Goal: Communication & Community: Answer question/provide support

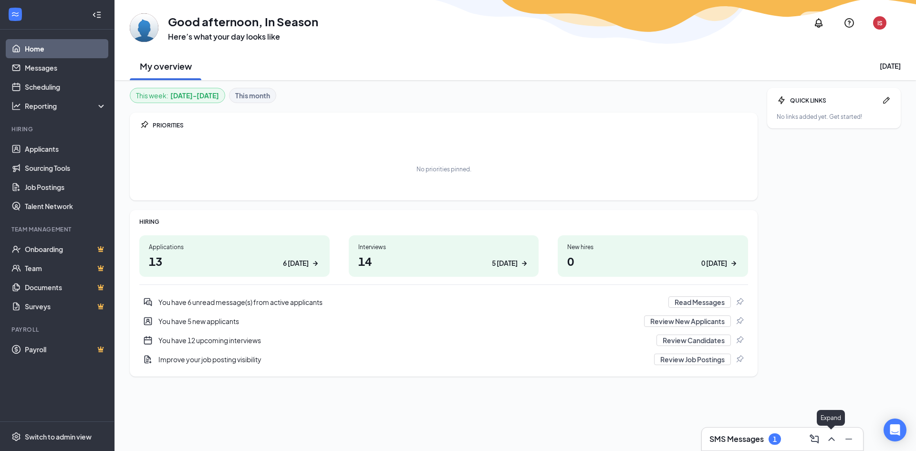
click at [829, 440] on icon "ChevronUp" at bounding box center [831, 438] width 11 height 11
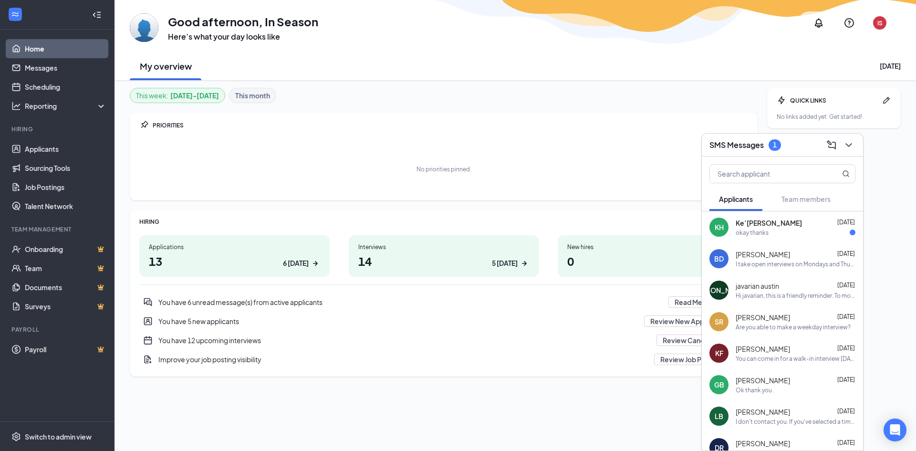
click at [754, 240] on div "KH Ke’[PERSON_NAME] [DATE] okay thanks" at bounding box center [782, 226] width 161 height 31
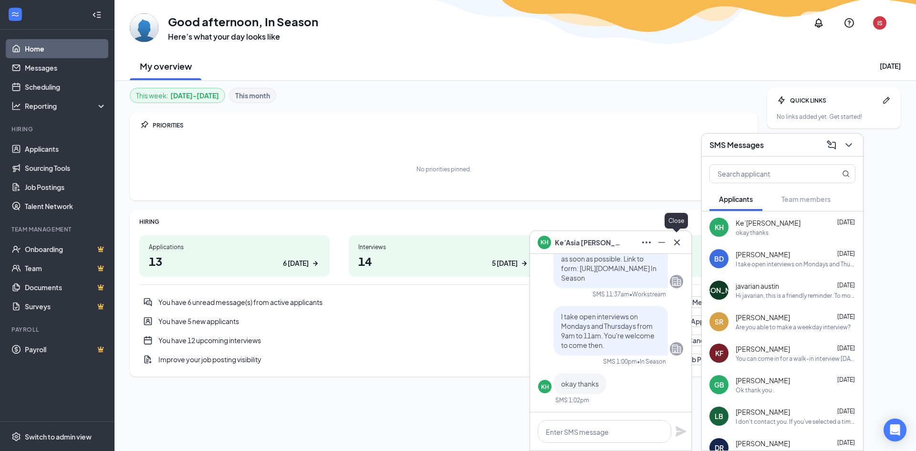
click at [678, 240] on icon "Cross" at bounding box center [677, 242] width 6 height 6
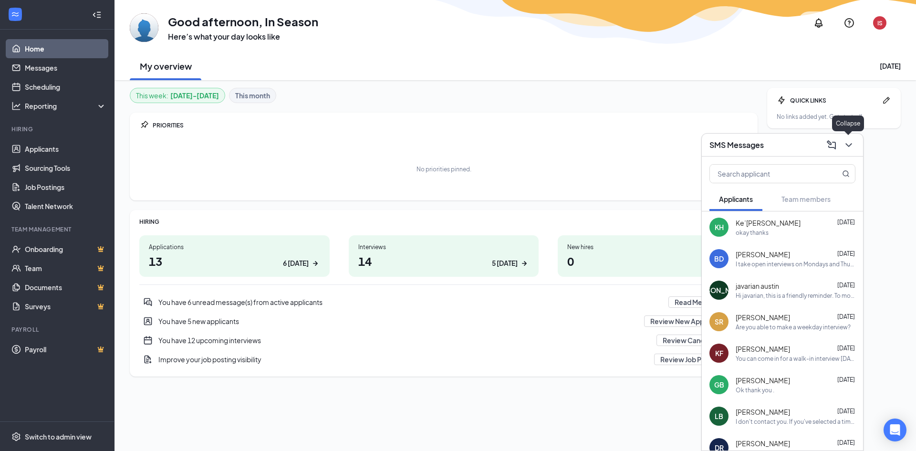
click at [851, 146] on icon "ChevronDown" at bounding box center [848, 144] width 11 height 11
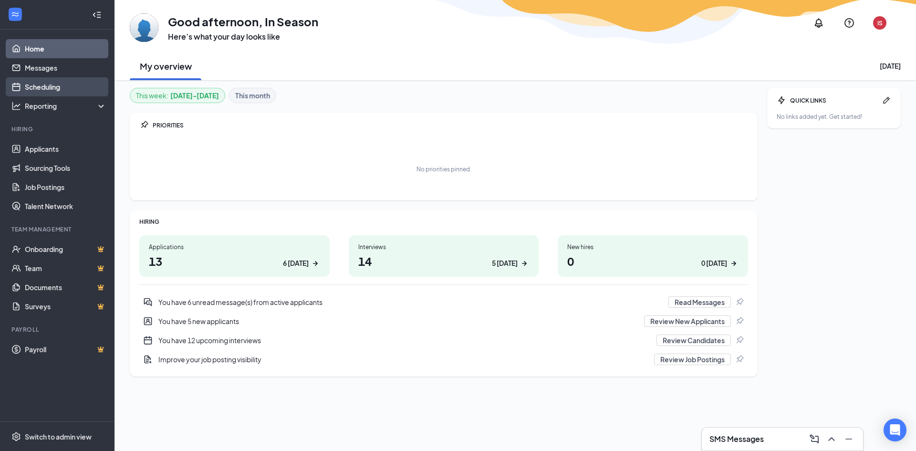
click at [38, 88] on link "Scheduling" at bounding box center [66, 86] width 82 height 19
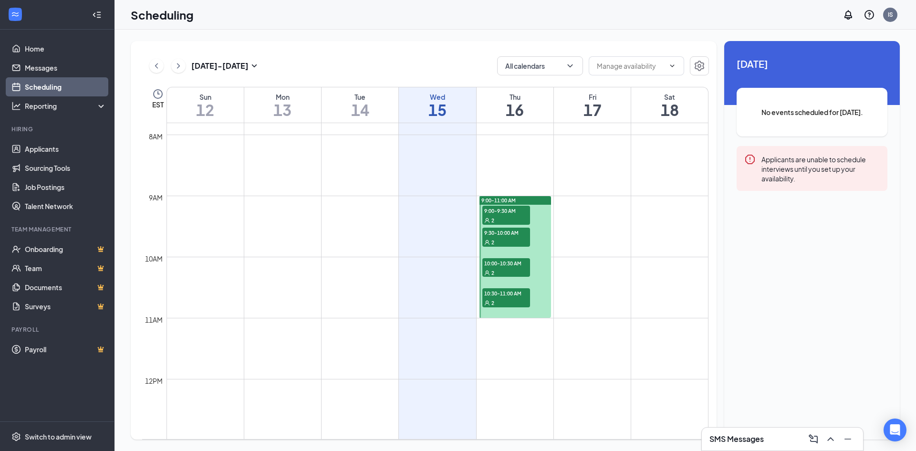
scroll to position [476, 0]
click at [46, 63] on link "Messages" at bounding box center [66, 67] width 82 height 19
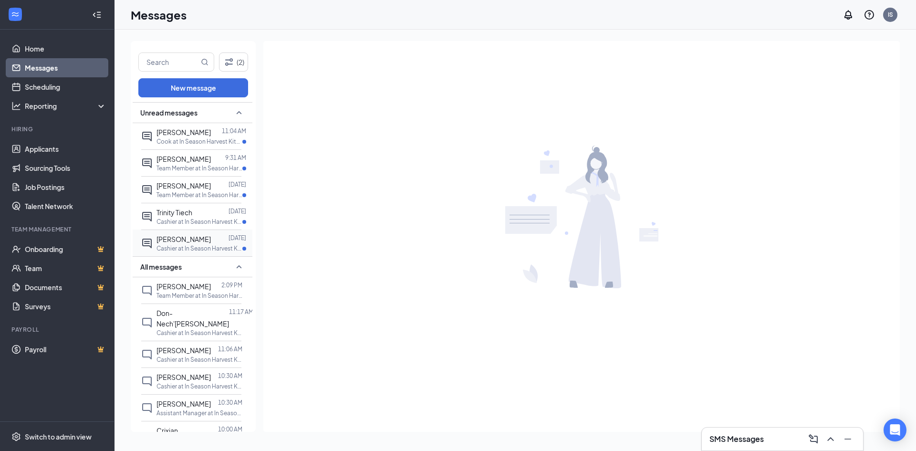
click at [177, 244] on p "Cashier at In Season Harvest Kitchen" at bounding box center [199, 248] width 86 height 8
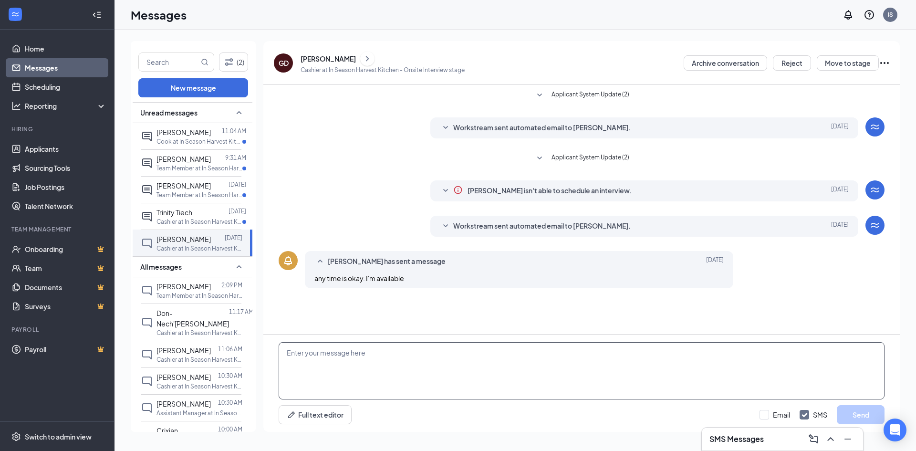
click at [353, 383] on textarea at bounding box center [582, 370] width 606 height 57
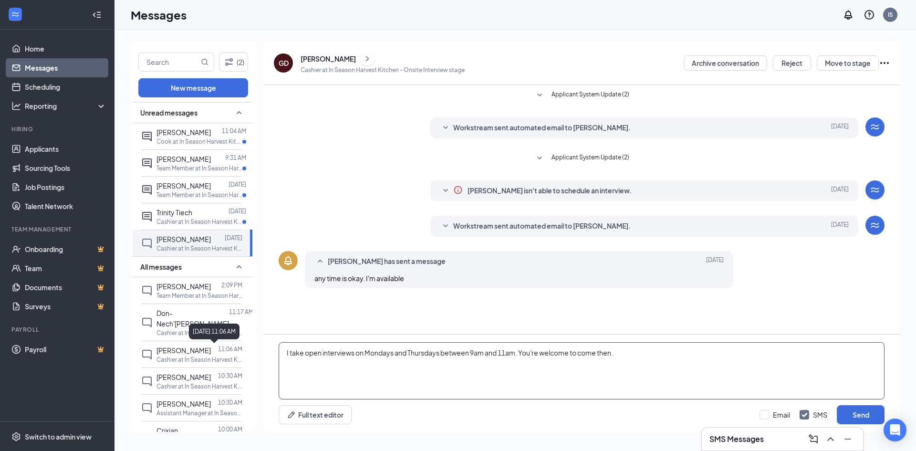
drag, startPoint x: 624, startPoint y: 353, endPoint x: 205, endPoint y: 342, distance: 418.9
click at [205, 342] on body "Home Messages Scheduling Reporting Hiring Applicants Sourcing Tools Job Posting…" at bounding box center [458, 225] width 916 height 451
click at [724, 384] on textarea "I take open interviews on Mondays and Thursdays between 9am and 11am. You're we…" at bounding box center [582, 370] width 606 height 57
type textarea "I take open interviews on Mondays and Thursdays between 9am and 11am. You're we…"
click at [860, 410] on button "Send" at bounding box center [861, 414] width 48 height 19
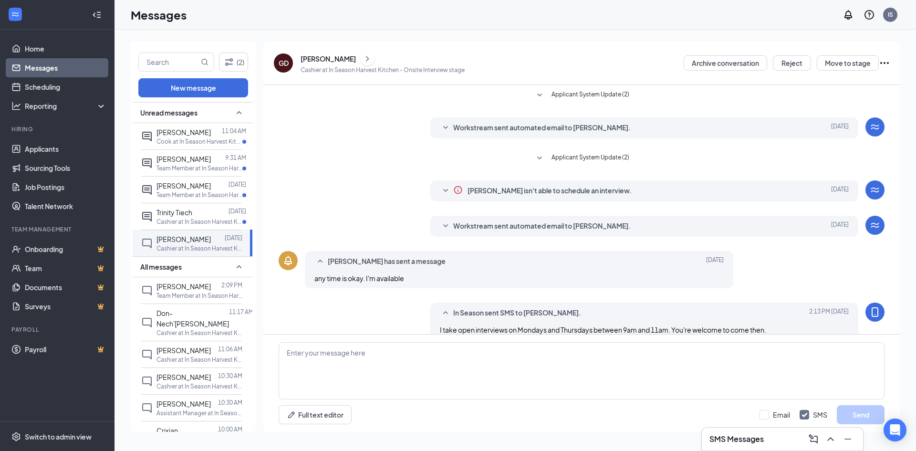
scroll to position [15, 0]
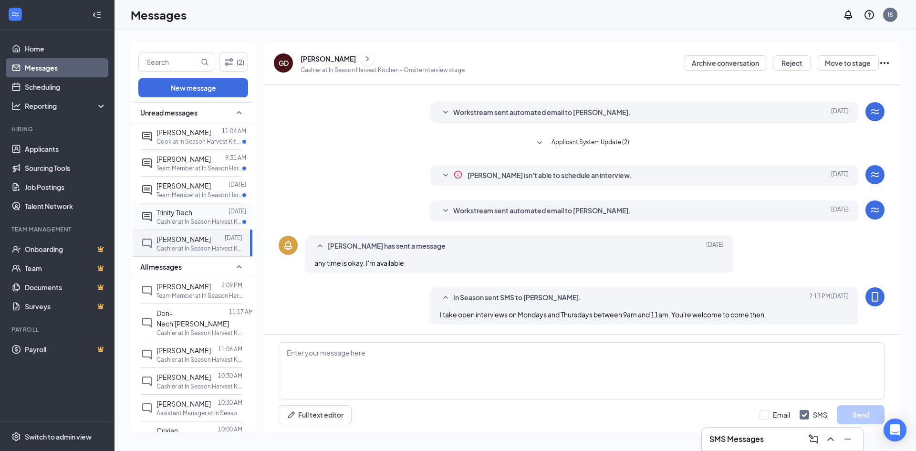
click at [190, 214] on span "Trinity Tiech" at bounding box center [174, 212] width 36 height 9
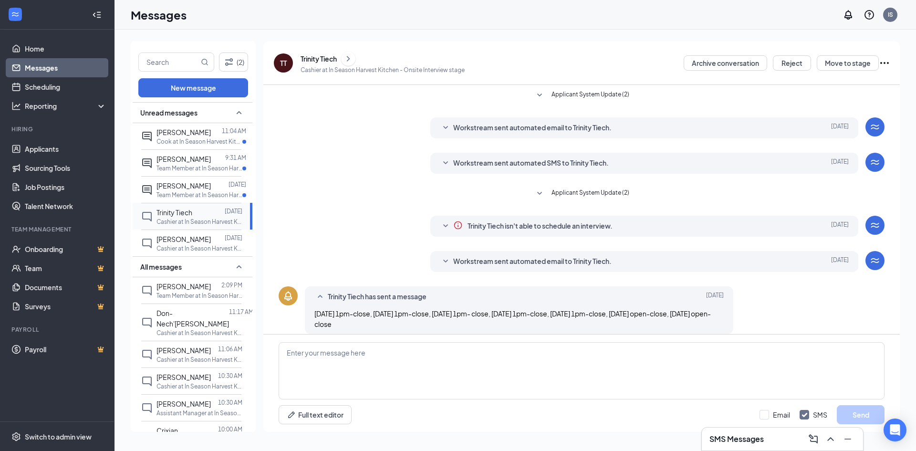
scroll to position [10, 0]
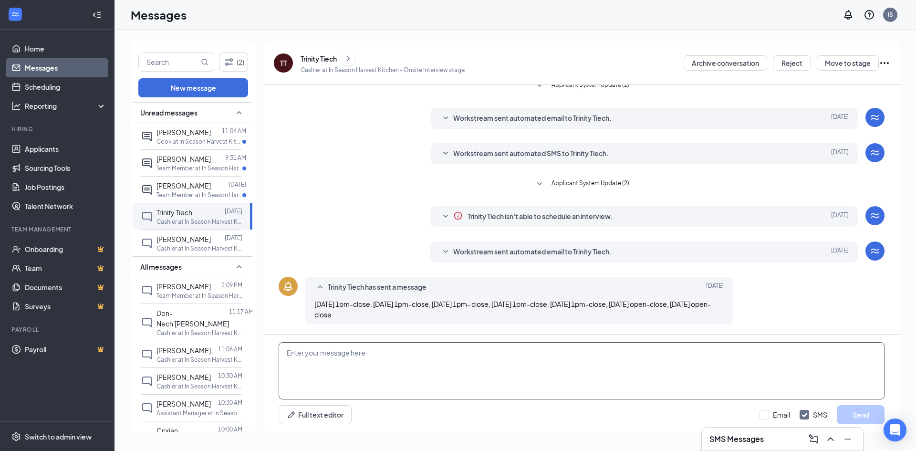
click at [344, 385] on textarea at bounding box center [582, 370] width 606 height 57
paste textarea "I take open interviews on Mondays and Thursdays between 9am and 11am. You're we…"
type textarea "I take open interviews on Mondays and Thursdays between 9am and 11am. You're we…"
click at [875, 413] on button "Send" at bounding box center [861, 414] width 48 height 19
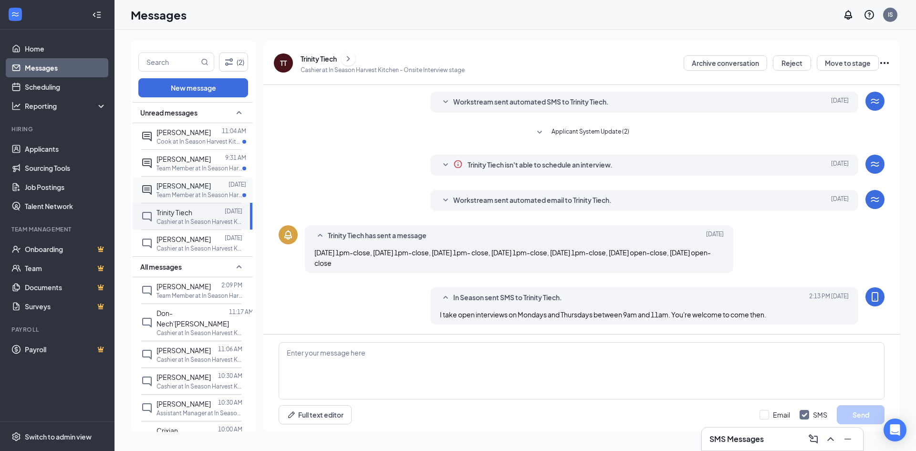
click at [196, 186] on span "[PERSON_NAME]" at bounding box center [183, 185] width 54 height 9
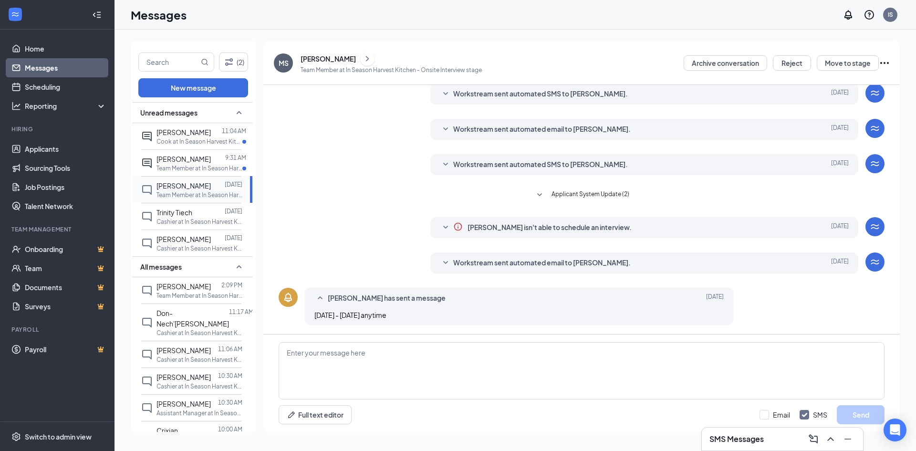
scroll to position [100, 0]
click at [334, 361] on textarea at bounding box center [582, 370] width 606 height 57
paste textarea "I take open interviews on Mondays and Thursdays between 9am and 11am. You're we…"
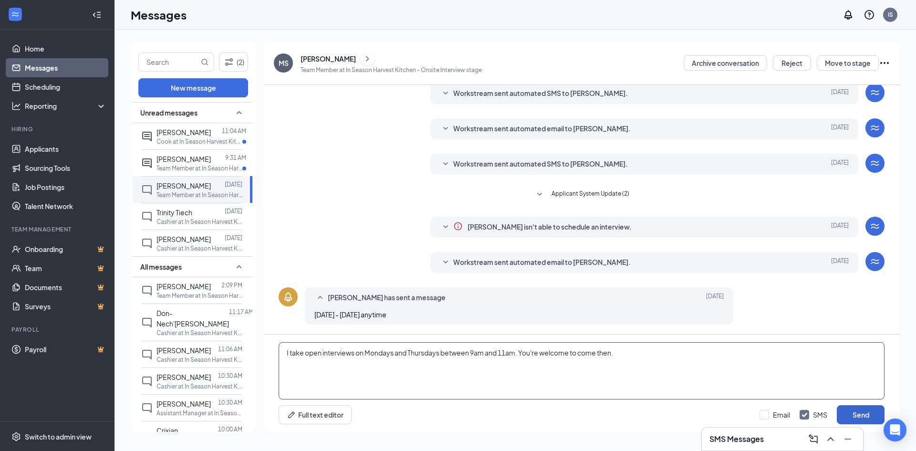
type textarea "I take open interviews on Mondays and Thursdays between 9am and 11am. You're we…"
click at [866, 413] on button "Send" at bounding box center [861, 414] width 48 height 19
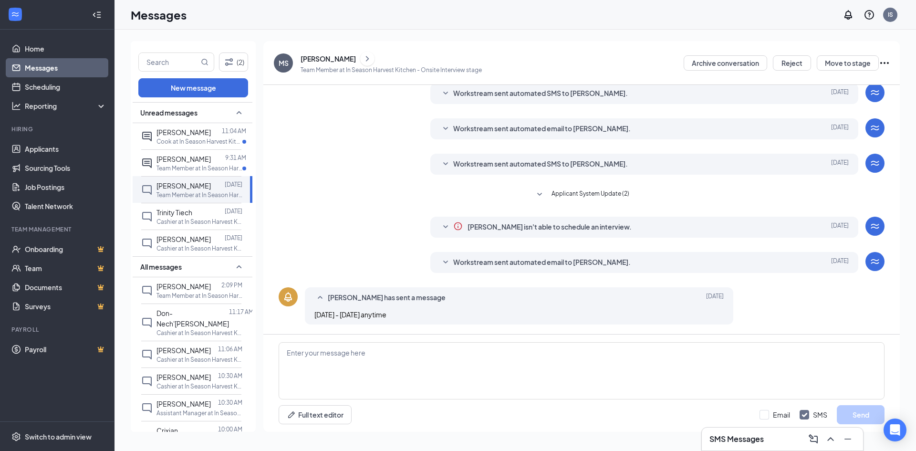
scroll to position [152, 0]
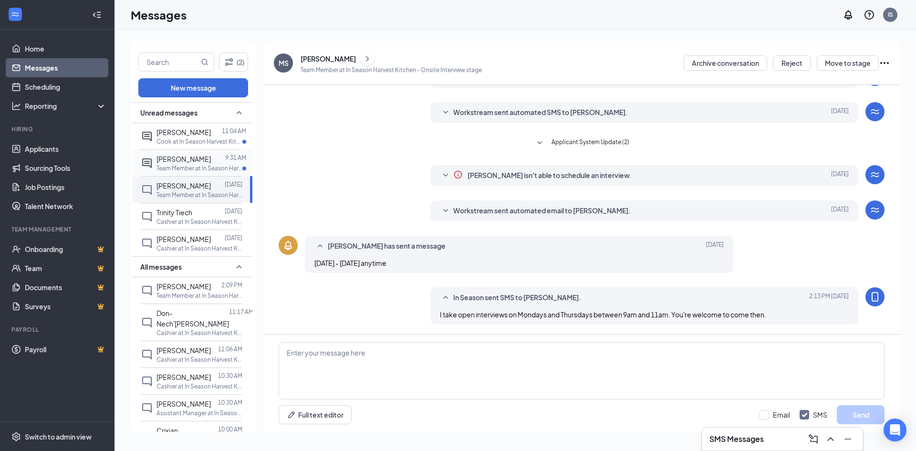
click at [198, 169] on p "Team Member at In Season Harvest Kitchen" at bounding box center [199, 168] width 86 height 8
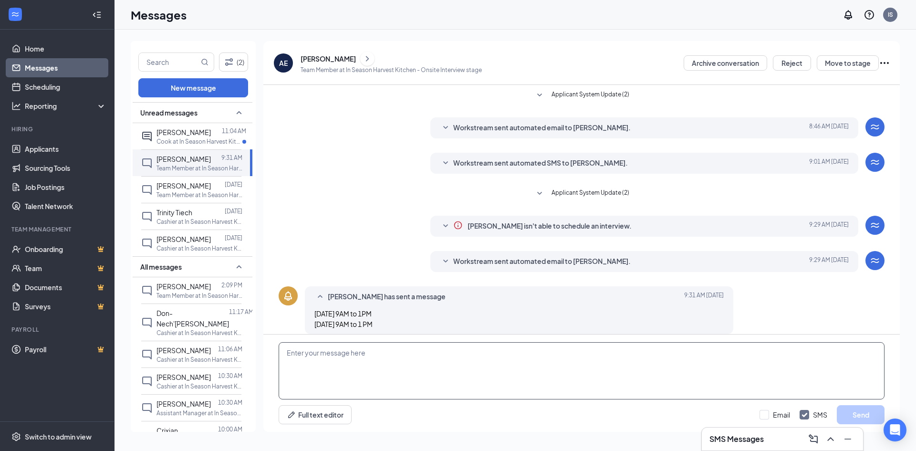
scroll to position [10, 0]
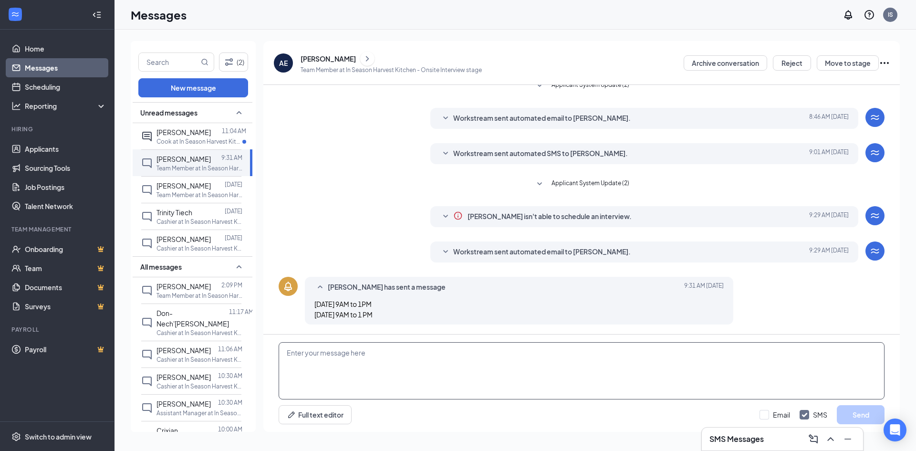
click at [411, 366] on textarea at bounding box center [582, 370] width 606 height 57
paste textarea "I take open interviews on Mondays and Thursdays between 9am and 11am. You're we…"
type textarea "I take open interviews on Mondays and Thursdays between 9am and 11am. You're we…"
click at [851, 417] on button "Send" at bounding box center [861, 414] width 48 height 19
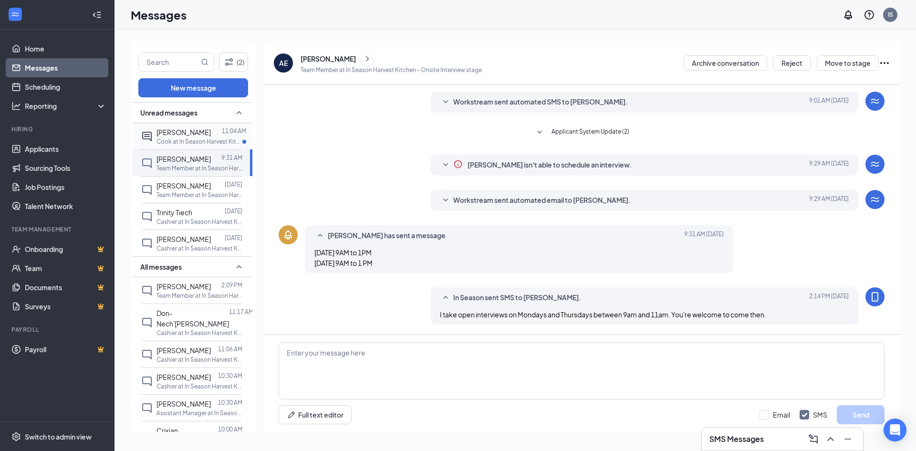
click at [181, 135] on span "[PERSON_NAME]" at bounding box center [183, 132] width 54 height 9
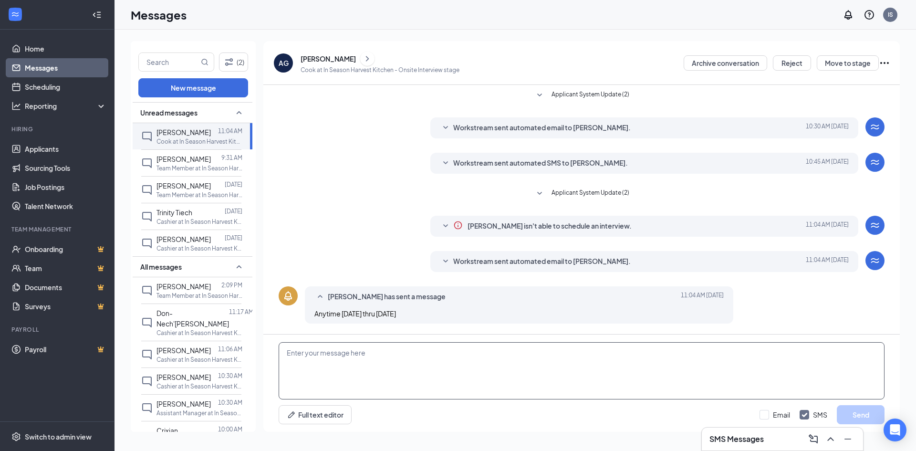
click at [341, 353] on textarea at bounding box center [582, 370] width 606 height 57
paste textarea "I take open interviews on Mondays and Thursdays between 9am and 11am. You're we…"
type textarea "I take open interviews on Mondays and Thursdays between 9am and 11am. You're we…"
click at [879, 416] on button "Send" at bounding box center [861, 414] width 48 height 19
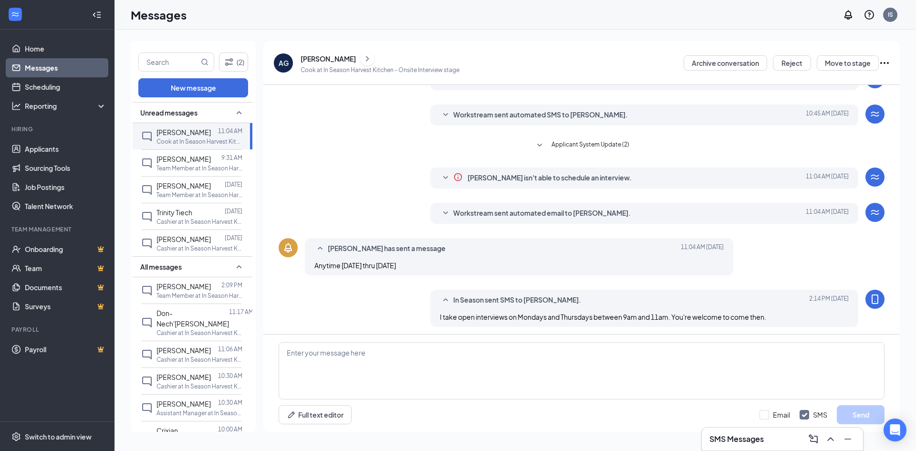
scroll to position [51, 0]
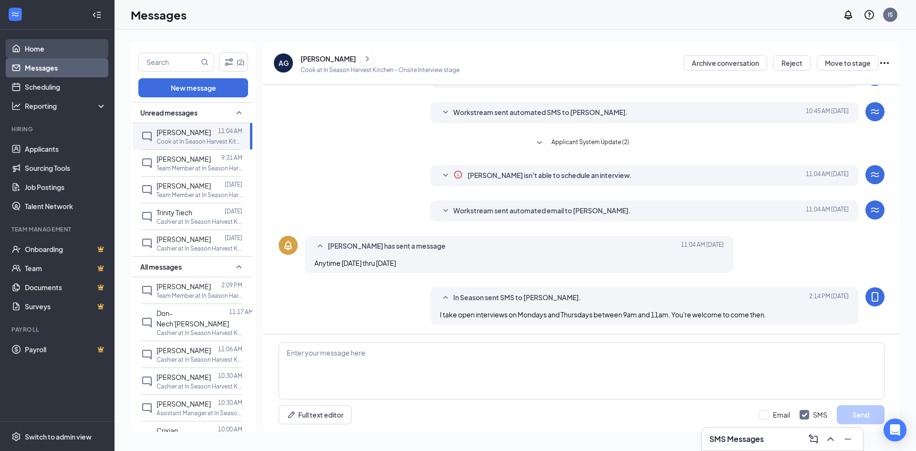
click at [49, 54] on link "Home" at bounding box center [66, 48] width 82 height 19
